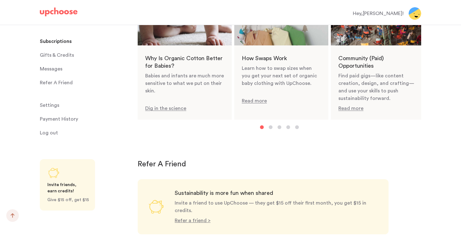
scroll to position [579, 0]
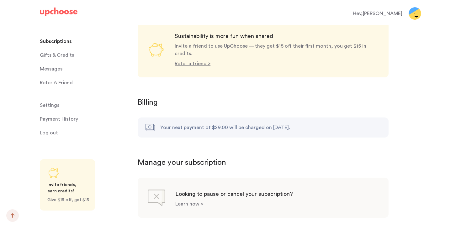
click at [54, 107] on span "Settings" at bounding box center [49, 105] width 19 height 13
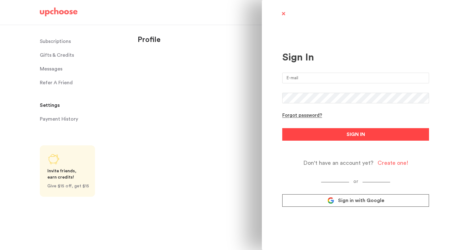
type input "natalie.r.lynd@gmail.com"
click at [318, 135] on button "SIGN IN" at bounding box center [355, 134] width 147 height 13
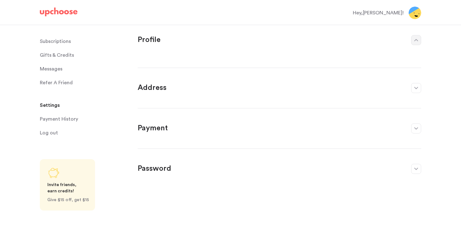
select select "NH"
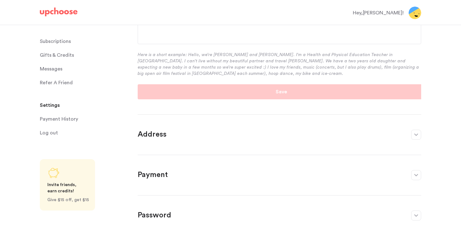
scroll to position [148, 0]
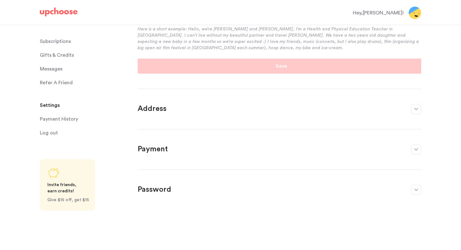
click at [317, 148] on p "Payment" at bounding box center [271, 150] width 267 height 10
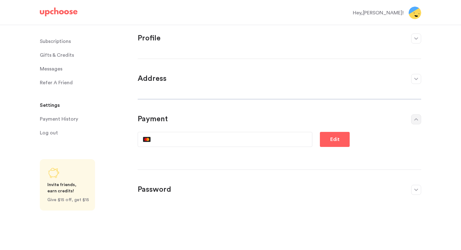
scroll to position [2, 0]
click at [307, 188] on p "Password" at bounding box center [271, 190] width 267 height 10
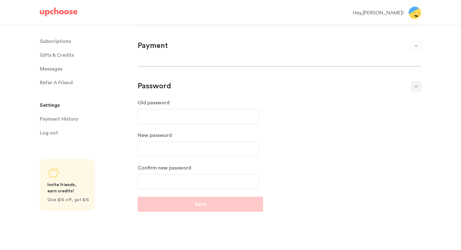
scroll to position [99, 0]
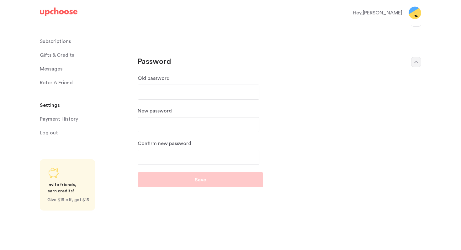
click at [63, 40] on p "Subscriptions" at bounding box center [55, 41] width 31 height 13
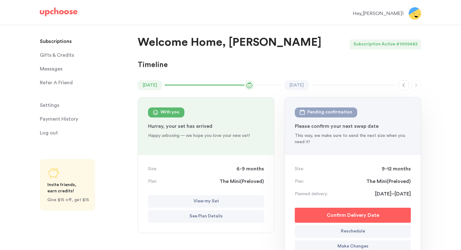
click at [157, 86] on time "[DATE]" at bounding box center [150, 85] width 24 height 10
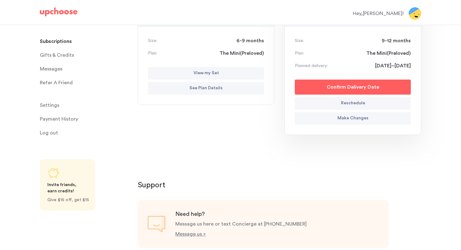
scroll to position [129, 0]
click at [325, 118] on button "Make Changes" at bounding box center [353, 118] width 116 height 13
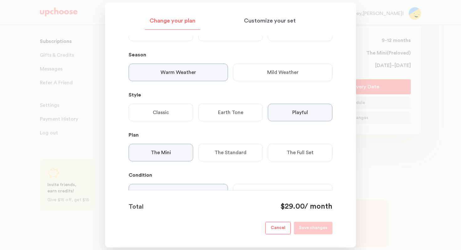
scroll to position [83, 0]
click at [296, 70] on p "Mild Weather" at bounding box center [282, 71] width 31 height 8
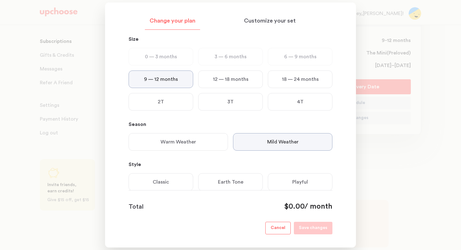
scroll to position [0, 0]
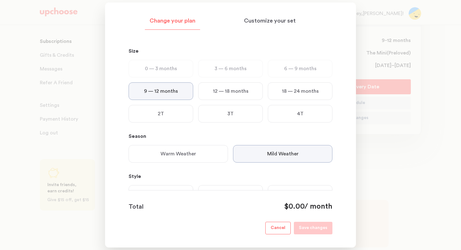
click at [185, 19] on p "Change your plan" at bounding box center [173, 21] width 46 height 8
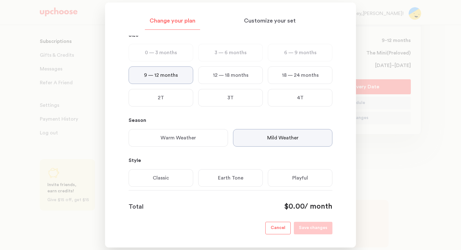
scroll to position [31, 0]
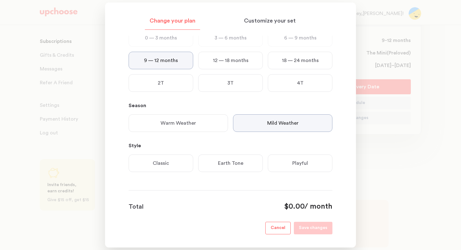
click at [238, 185] on div "Size 0 — 3 months 3 — 6 months 6 — 9 months 9 — 12 months 12 — 18 months 18 — 2…" at bounding box center [231, 99] width 204 height 184
click at [178, 23] on p "Change your plan" at bounding box center [173, 21] width 46 height 8
click at [261, 20] on p "Customize your set" at bounding box center [270, 21] width 52 height 8
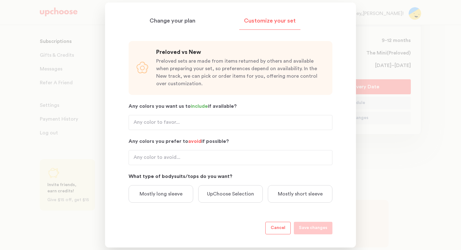
scroll to position [0, 0]
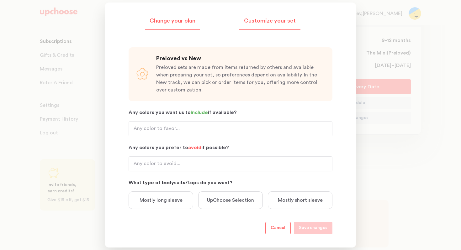
click at [196, 26] on div "Change your plan" at bounding box center [172, 23] width 55 height 14
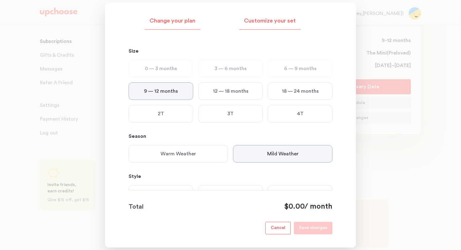
click at [257, 27] on div "Customize your set" at bounding box center [269, 23] width 61 height 14
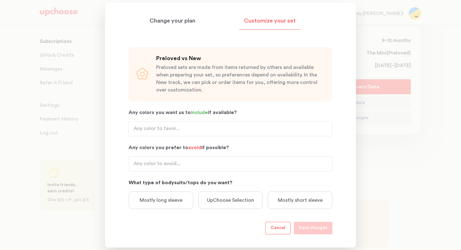
click at [437, 77] on div at bounding box center [230, 125] width 461 height 250
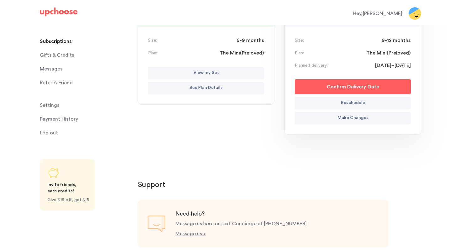
click at [361, 120] on p "Make Changes" at bounding box center [353, 119] width 31 height 8
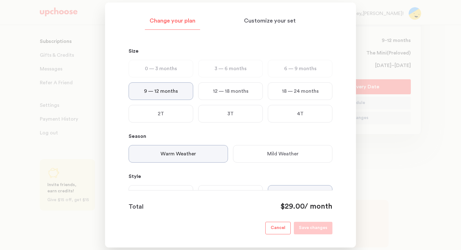
click at [173, 21] on p "Change your plan" at bounding box center [173, 21] width 46 height 8
click at [417, 214] on div at bounding box center [230, 125] width 461 height 250
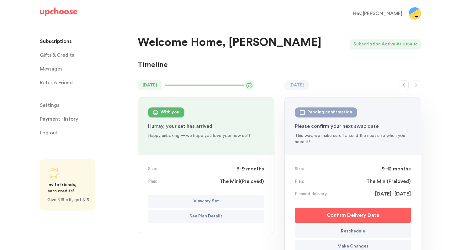
click at [397, 14] on div "Hey, Natalie !" at bounding box center [378, 14] width 51 height 8
click at [411, 14] on img at bounding box center [415, 13] width 13 height 13
click at [420, 15] on img at bounding box center [415, 13] width 13 height 13
click at [54, 105] on span "Settings" at bounding box center [49, 105] width 19 height 13
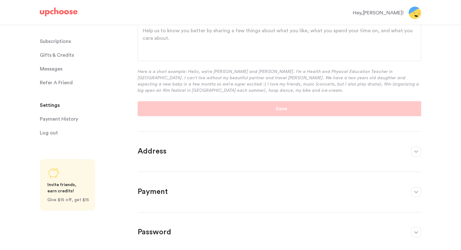
scroll to position [148, 0]
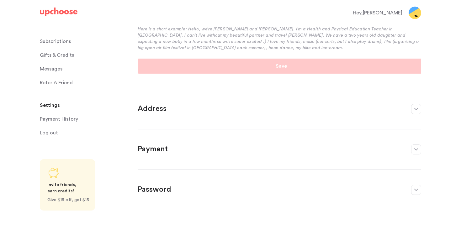
click at [53, 70] on span "Messages" at bounding box center [51, 69] width 23 height 13
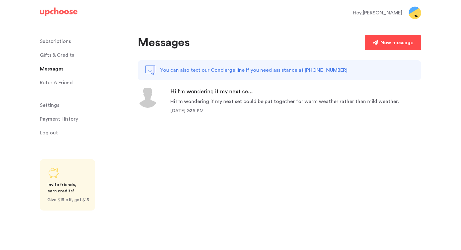
click at [410, 40] on div "New message" at bounding box center [397, 43] width 33 height 8
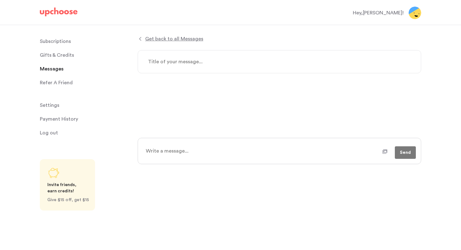
click at [212, 66] on textarea at bounding box center [280, 61] width 284 height 23
type textarea "x"
type textarea "S"
type textarea "x"
type textarea "Su"
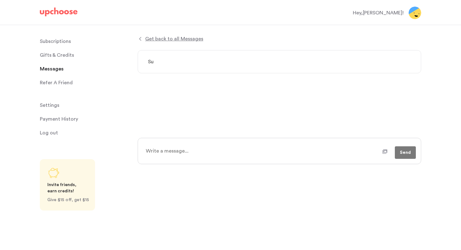
type textarea "x"
type textarea "Sub"
type textarea "x"
type textarea "Subs"
type textarea "x"
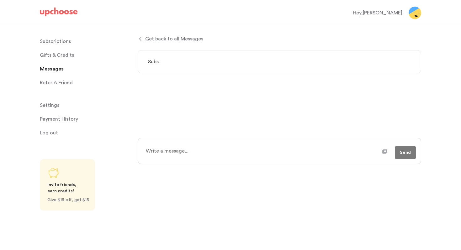
type textarea "Subst"
type textarea "x"
type textarea "Subs"
type textarea "x"
type textarea "Subsc"
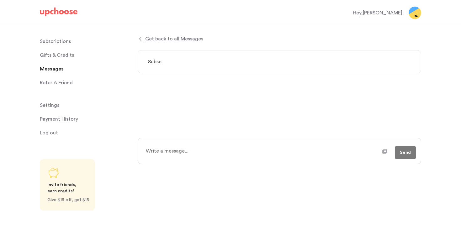
type textarea "x"
type textarea "Subscr"
type textarea "x"
type textarea "Subscri"
type textarea "x"
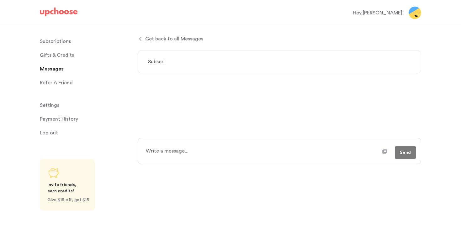
type textarea "Subscrip"
type textarea "x"
type textarea "Subscript"
type textarea "x"
type textarea "Subscripti"
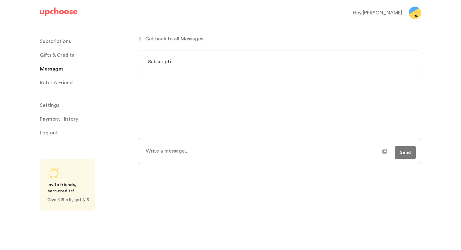
type textarea "x"
type textarea "Subscription"
type textarea "x"
type textarea "Subscription"
type textarea "x"
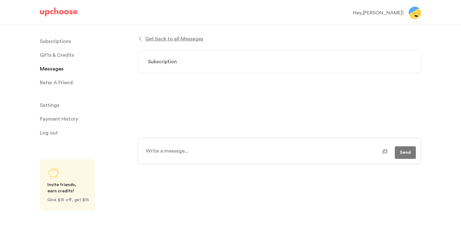
type textarea "Subscription c"
type textarea "x"
type textarea "Subscription cha"
type textarea "x"
type textarea "Subscription chan"
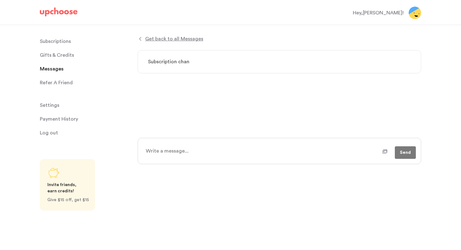
type textarea "x"
type textarea "Subscription [PERSON_NAME]"
type textarea "x"
type textarea "Subscription change"
type textarea "x"
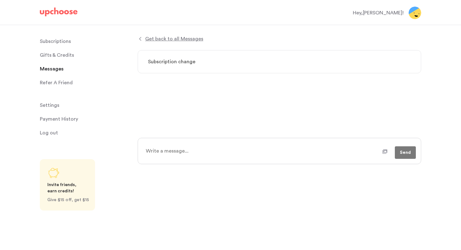
type textarea "Subscription change"
click at [170, 148] on textarea at bounding box center [262, 151] width 241 height 16
type textarea "x"
type textarea "HI"
type textarea "x"
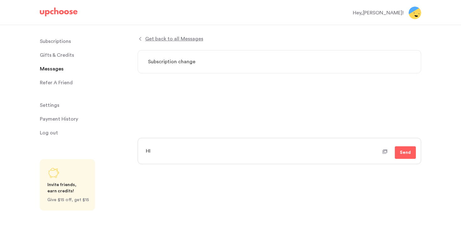
type textarea "HI!"
type textarea "x"
type textarea "HI"
type textarea "x"
type textarea "H"
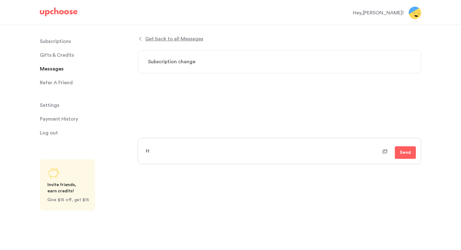
type textarea "x"
type textarea "Hi"
type textarea "x"
type textarea "Hi!"
type textarea "x"
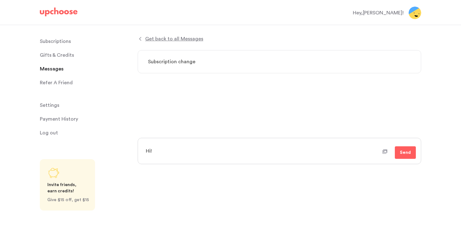
type textarea "Hi!"
type textarea "x"
type textarea "Hi!"
type textarea "x"
type textarea "Hi! I"
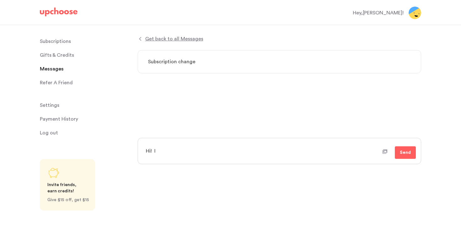
type textarea "x"
type textarea "Hi! I'"
type textarea "x"
type textarea "Hi! I'd"
type textarea "x"
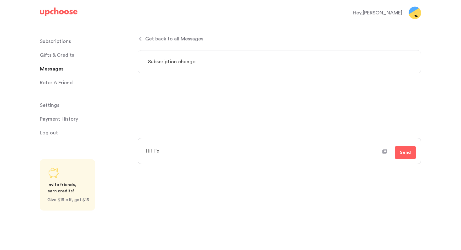
type textarea "Hi! I'd"
type textarea "x"
type textarea "Hi! I'd l"
type textarea "x"
type textarea "Hi! I'd li"
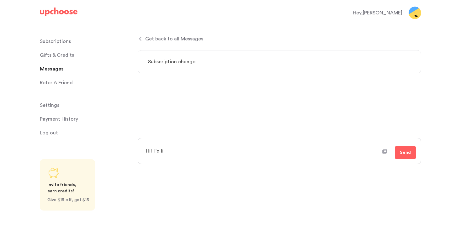
type textarea "x"
type textarea "Hi! I'd lik"
type textarea "x"
type textarea "Hi! I'd like"
type textarea "x"
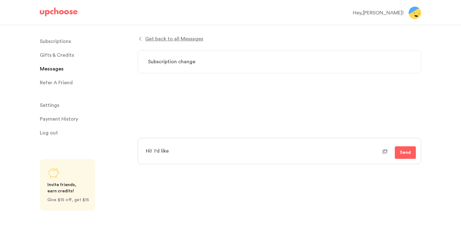
type textarea "Hi! I'd like t"
type textarea "x"
type textarea "Hi! I'd like to"
type textarea "x"
type textarea "Hi! I'd like to"
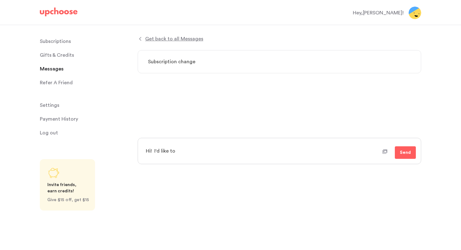
type textarea "x"
type textarea "Hi! I'd like to c"
type textarea "x"
type textarea "Hi! I'd like to ch"
type textarea "x"
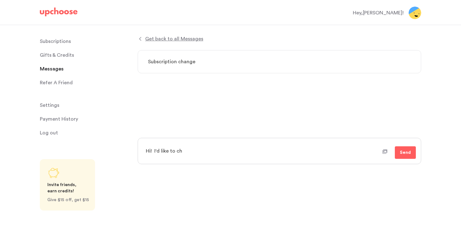
type textarea "Hi! I'd like to cha"
type textarea "x"
type textarea "Hi! I'd like to chan"
type textarea "x"
type textarea "Hi! I'd like to [PERSON_NAME]"
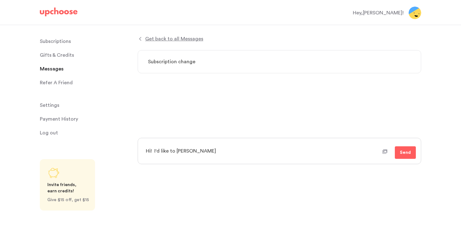
type textarea "x"
type textarea "Hi! I'd like to change"
type textarea "x"
type textarea "Hi! I'd like to change"
type textarea "x"
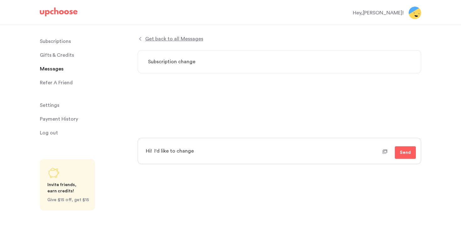
type textarea "Hi! I'd like to change m"
type textarea "x"
type textarea "Hi! I'd like to change my"
type textarea "x"
type textarea "Hi! I'd like to change my"
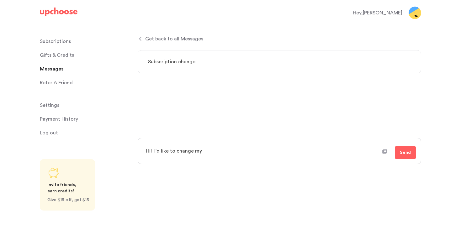
type textarea "x"
type textarea "Hi! I'd like to change my s"
type textarea "x"
type textarea "Hi! I'd like to change my su"
type textarea "x"
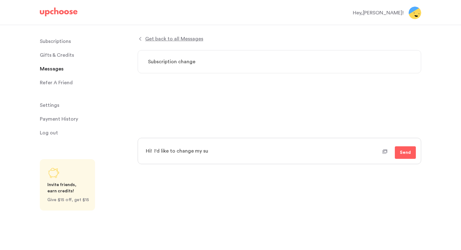
type textarea "Hi! I'd like to change my sub"
type textarea "x"
type textarea "Hi! I'd like to change my subs"
type textarea "x"
type textarea "Hi! I'd like to change my subsc"
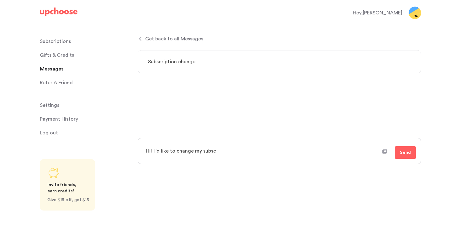
type textarea "x"
type textarea "Hi! I'd like to change my subscr"
type textarea "x"
type textarea "Hi! I'd like to change my subscri"
type textarea "x"
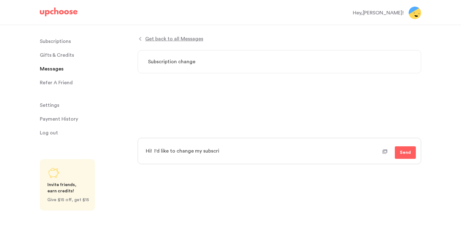
type textarea "Hi! I'd like to change my subscrip"
type textarea "x"
type textarea "Hi! I'd like to change my subscript"
type textarea "x"
type textarea "Hi! I'd like to change my subscripti"
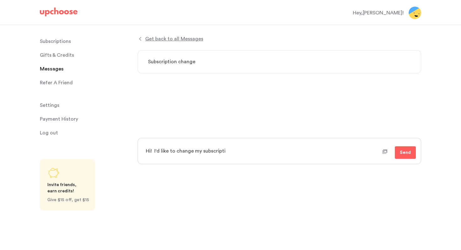
type textarea "x"
type textarea "Hi! I'd like to change my subscriptio"
type textarea "x"
type textarea "Hi! I'd like to change my subscription"
type textarea "x"
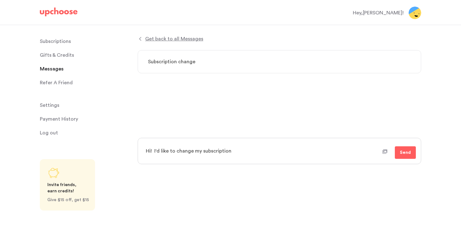
type textarea "Hi! I'd like to change my subscription"
type textarea "x"
type textarea "Hi! I'd like to change my subscription s"
type textarea "x"
type textarea "Hi! I'd like to change my subscription st"
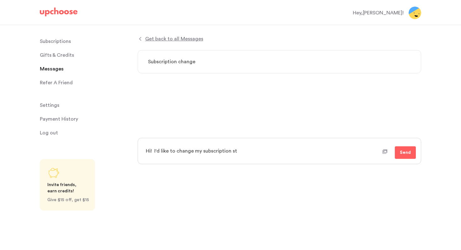
type textarea "x"
type textarea "Hi! I'd like to change my subscription sta"
type textarea "x"
type textarea "Hi! I'd like to change my subscription star"
type textarea "x"
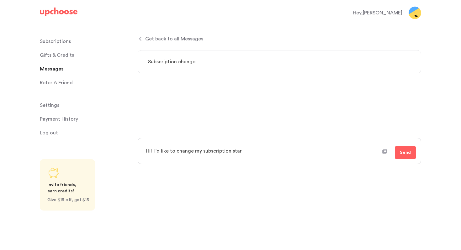
type textarea "Hi! I'd like to change my subscription start"
type textarea "x"
type textarea "Hi! I'd like to change my subscription starti"
type textarea "x"
type textarea "Hi! I'd like to change my subscription startin"
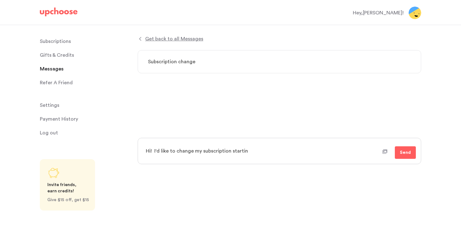
type textarea "x"
type textarea "Hi! I'd like to change my subscription starting"
type textarea "x"
type textarea "Hi! I'd like to change my subscription starting"
type textarea "x"
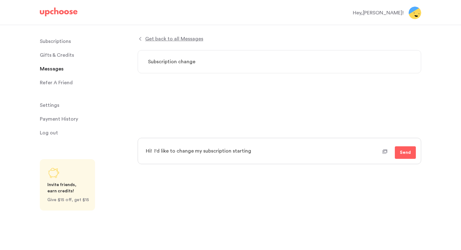
type textarea "Hi! I'd like to change my subscription starting i"
type textarea "x"
type textarea "Hi! I'd like to change my subscription starting in"
type textarea "x"
type textarea "Hi! I'd like to change my subscription starting in"
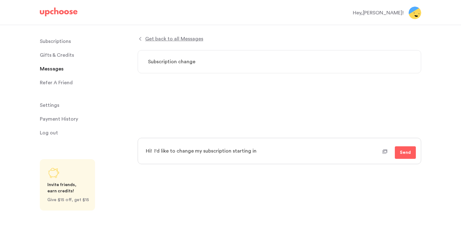
type textarea "x"
type textarea "Hi! I'd like to change my subscription starting in S"
type textarea "x"
type textarea "Hi! I'd like to change my subscription starting in Se"
type textarea "x"
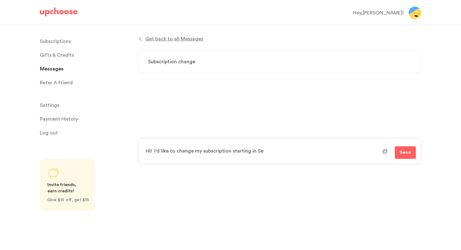
type textarea "Hi! I'd like to change my subscription starting in Sep"
type textarea "x"
type textarea "Hi! I'd like to change my subscription starting in Sept"
type textarea "x"
type textarea "Hi! I'd like to change my subscription starting in Septe"
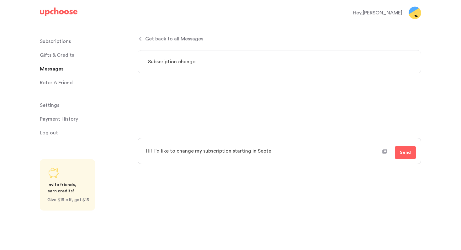
type textarea "x"
type textarea "Hi! I'd like to change my subscription starting in Septem"
type textarea "x"
type textarea "Hi! I'd like to change my subscription starting in [GEOGRAPHIC_DATA]"
type textarea "x"
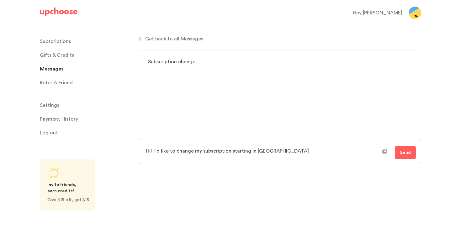
type textarea "Hi! I'd like to change my subscription starting in [GEOGRAPHIC_DATA]"
type textarea "x"
type textarea "Hi! I'd like to change my subscription starting in September"
type textarea "x"
type textarea "Hi! I'd like to change my subscription starting in September"
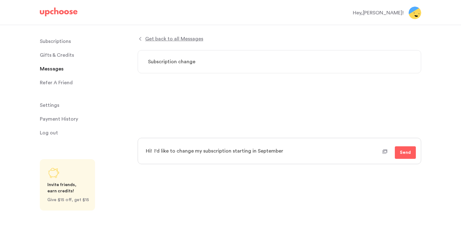
type textarea "x"
type textarea "Hi! I'd like to change my subscription starting in September t"
type textarea "x"
type textarea "Hi! I'd like to change my subscription starting in September to"
type textarea "x"
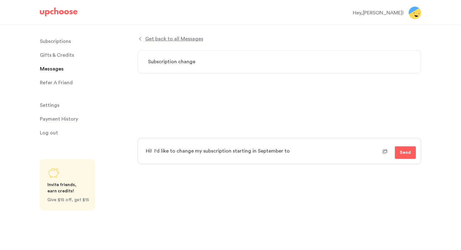
type textarea "Hi! I'd like to change my subscription starting in September to"
type textarea "x"
type textarea "Hi! I'd like to change my subscription starting in September to a"
type textarea "x"
type textarea "Hi! I'd like to change my subscription starting in September to a"
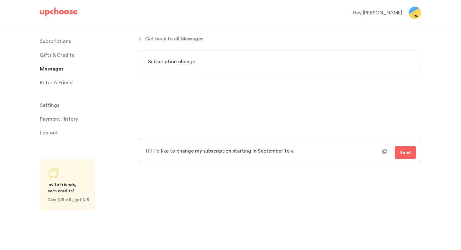
type textarea "x"
type textarea "Hi! I'd like to change my subscription starting in September to a n"
type textarea "x"
type textarea "Hi! I'd like to change my subscription starting in September to a ne"
type textarea "x"
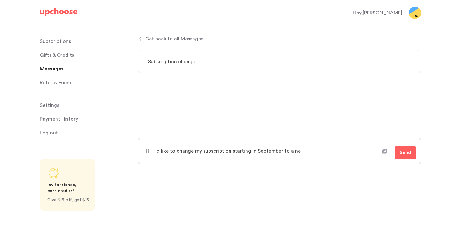
type textarea "Hi! I'd like to change my subscription starting in September to a new"
type textarea "x"
type textarea "Hi! I'd like to change my subscription starting in September to a new,"
type textarea "x"
type textarea "Hi! I'd like to change my subscription starting in September to a new,"
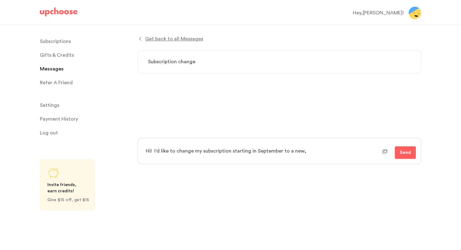
type textarea "x"
type textarea "Hi! I'd like to change my subscription starting in September to a new, r"
type textarea "x"
type textarea "Hi! I'd like to change my subscription starting in September to a new, ra"
type textarea "x"
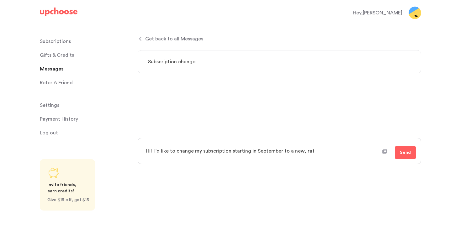
type textarea "Hi! I'd like to change my subscription starting in September to a new, [PERSON_…"
type textarea "x"
type textarea "Hi! I'd like to change my subscription starting in September to a new, [PERSON_…"
type textarea "x"
type textarea "Hi! I'd like to change my subscription starting in September to a new, rather"
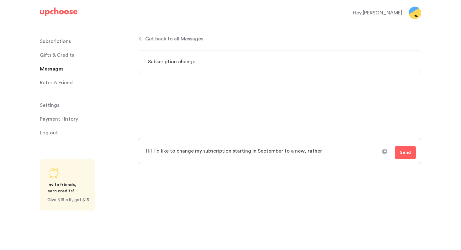
type textarea "x"
type textarea "Hi! I'd like to change my subscription starting in September to a new, rather"
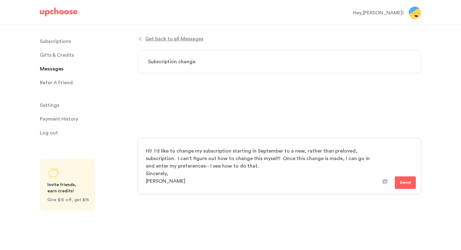
click at [156, 152] on textarea "Hi! I'd like to change my subscription starting in September to a new, rather t…" at bounding box center [262, 166] width 241 height 46
click at [154, 152] on textarea "Hi! I'd like to change my subscription starting in September to a new, rather t…" at bounding box center [262, 166] width 241 height 46
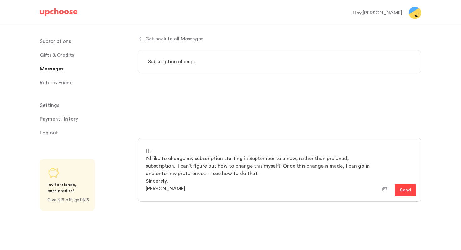
click at [406, 189] on span "Send" at bounding box center [405, 191] width 11 height 8
